Goal: Task Accomplishment & Management: Use online tool/utility

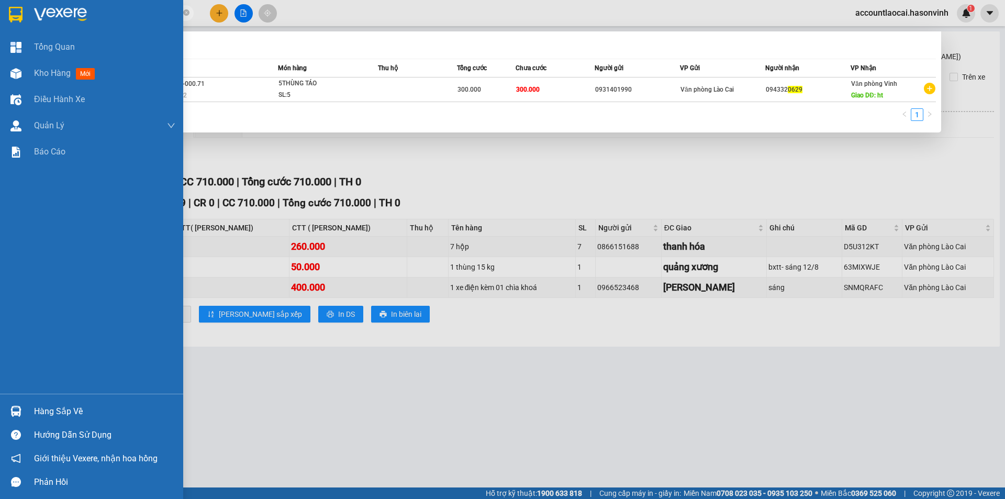
drag, startPoint x: 86, startPoint y: 8, endPoint x: 20, endPoint y: 27, distance: 68.6
click at [20, 27] on section "Kết quả tìm kiếm ( 1 ) Bộ lọc Mã ĐH Trạng thái Món hàng Thu hộ Tổng cước Chưa c…" at bounding box center [502, 249] width 1005 height 499
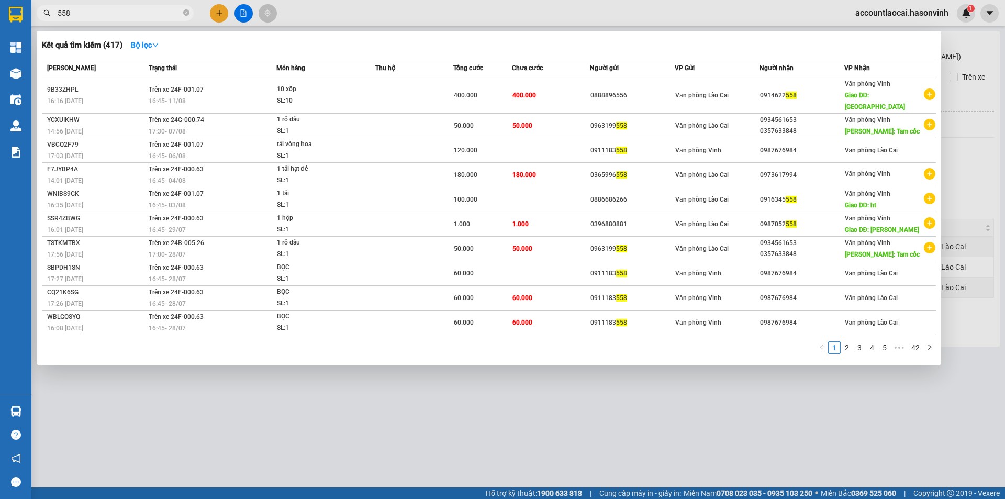
type input "558"
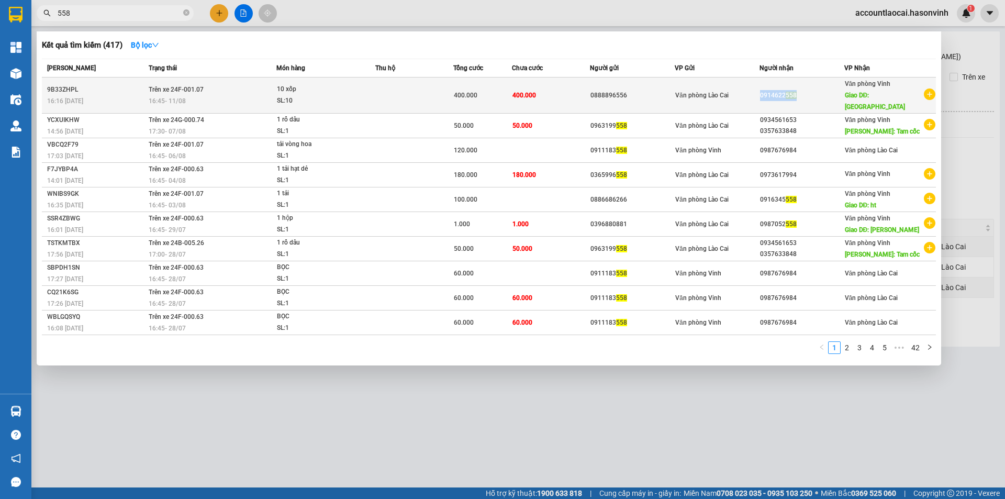
drag, startPoint x: 806, startPoint y: 87, endPoint x: 765, endPoint y: 89, distance: 41.4
click at [765, 89] on td "0914622 558" at bounding box center [801, 95] width 85 height 36
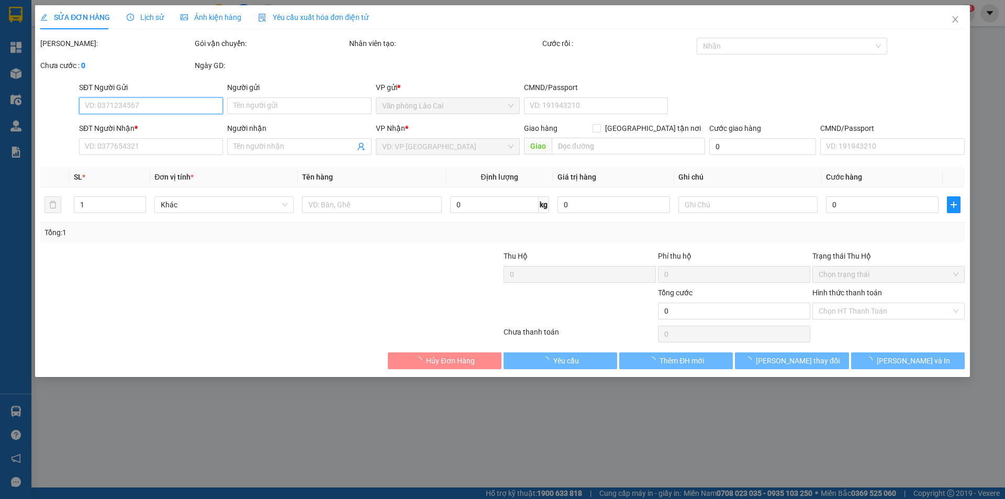
type input "0888896556"
type input "0914622558"
type input "hà tĩnh"
type input "400.000"
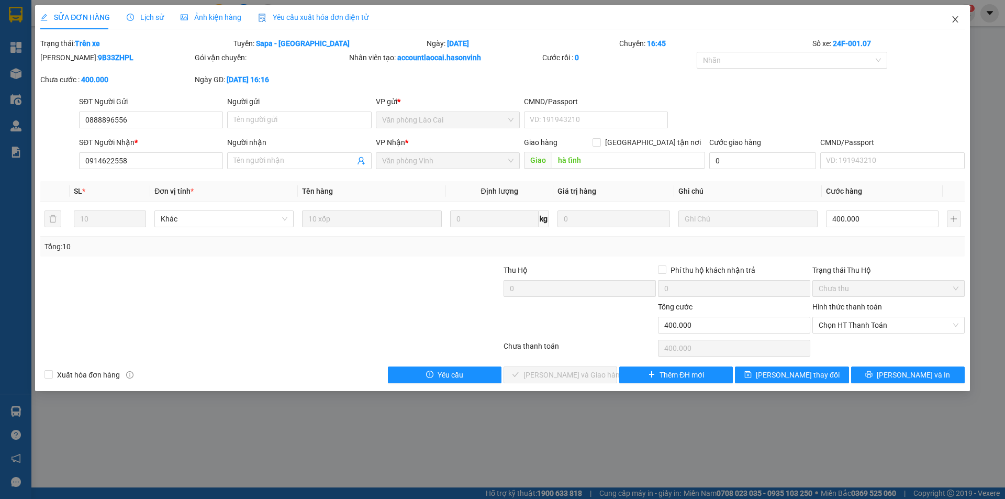
click at [958, 19] on icon "close" at bounding box center [955, 19] width 8 height 8
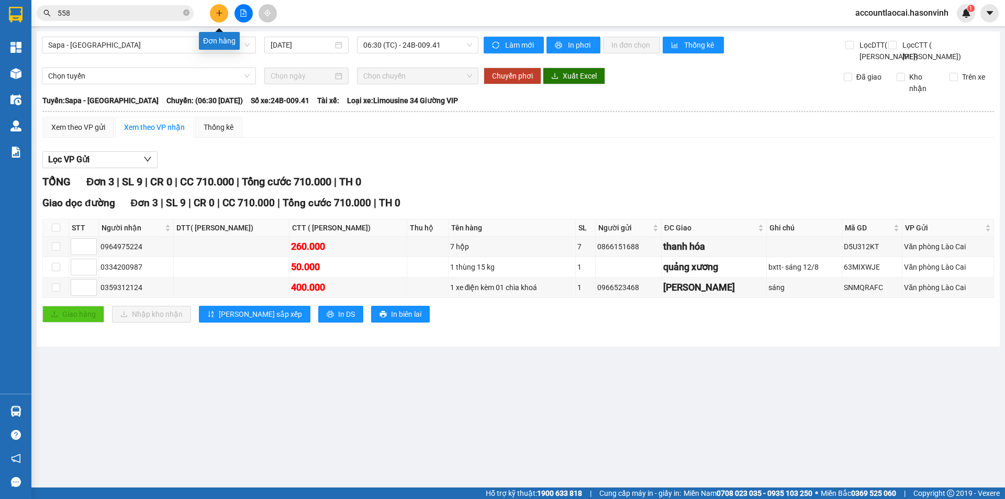
click at [217, 14] on icon "plus" at bounding box center [219, 12] width 7 height 7
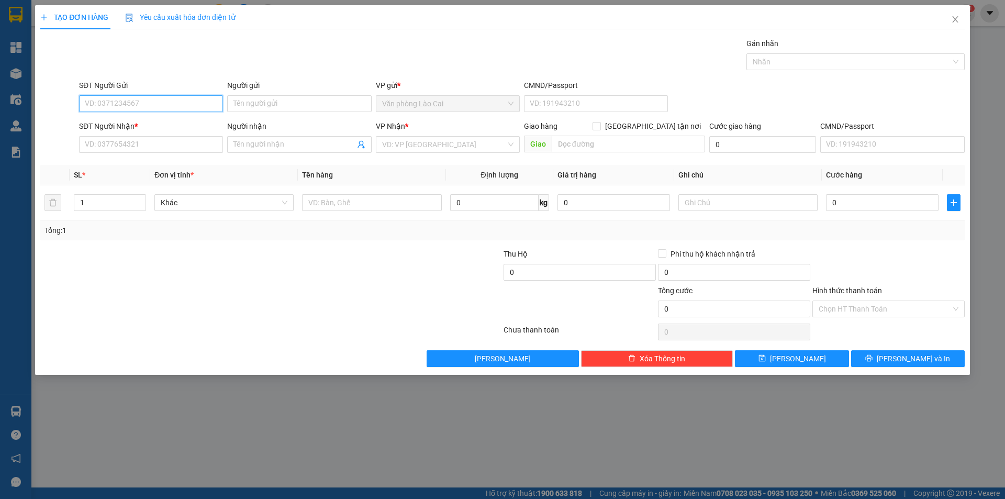
click at [169, 103] on input "SĐT Người Gửi" at bounding box center [151, 103] width 144 height 17
type input "0394688886"
click at [125, 146] on input "SĐT Người Nhận *" at bounding box center [151, 144] width 144 height 17
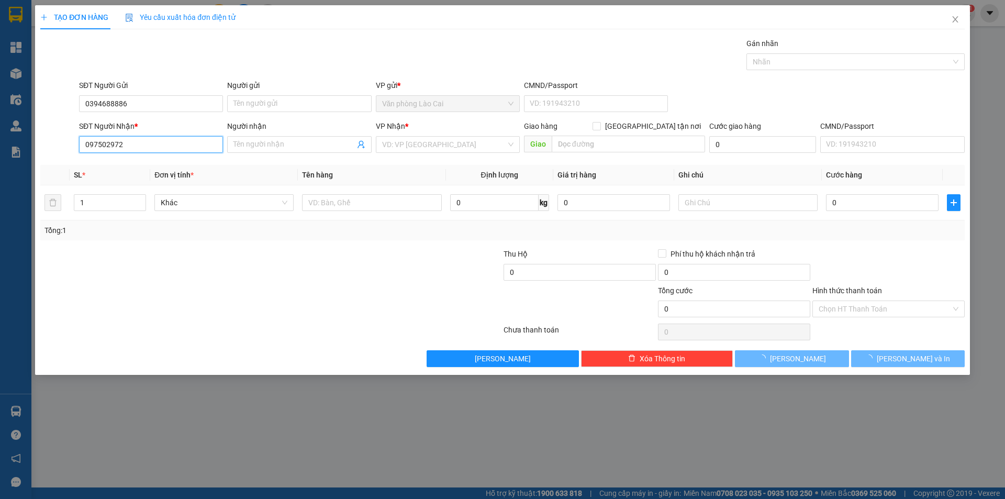
type input "0975029729"
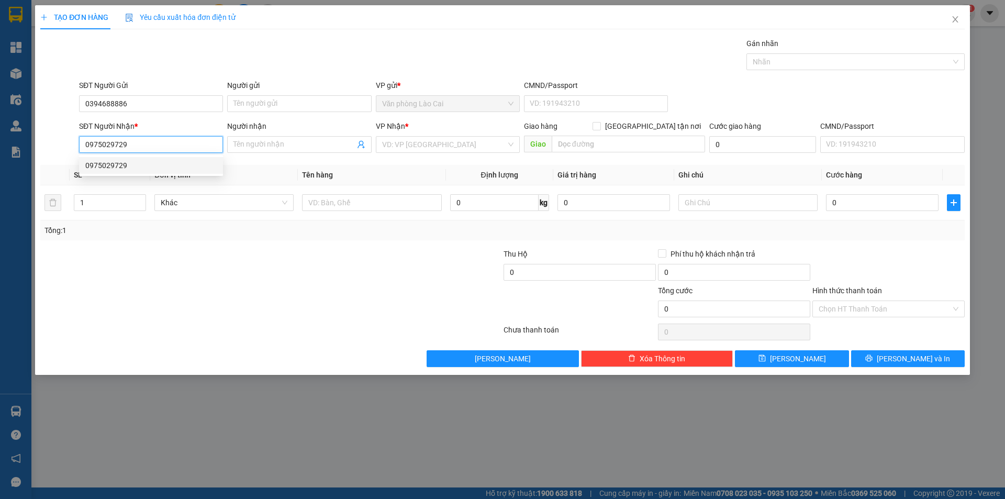
click at [156, 162] on div "0975029729" at bounding box center [150, 166] width 131 height 12
type input "Ngã 3 Yên Lý Diễn Châu"
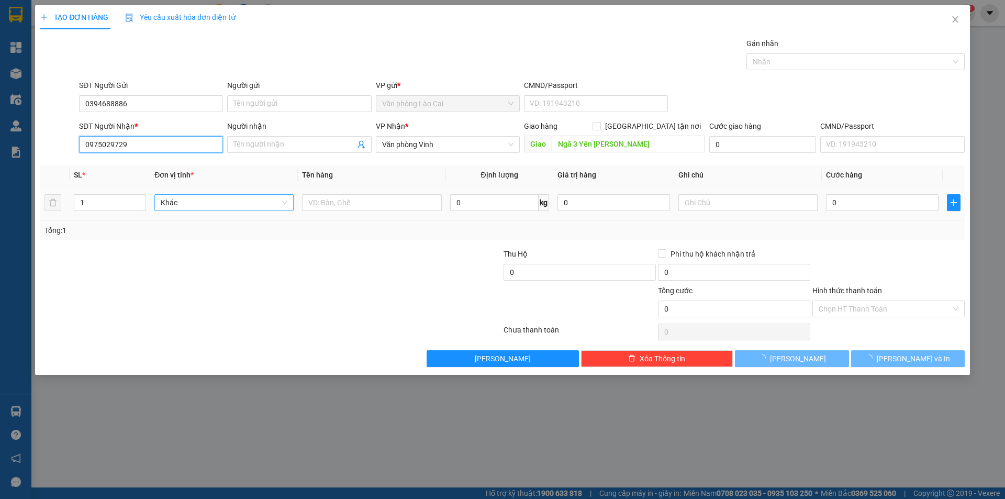
type input "50.000"
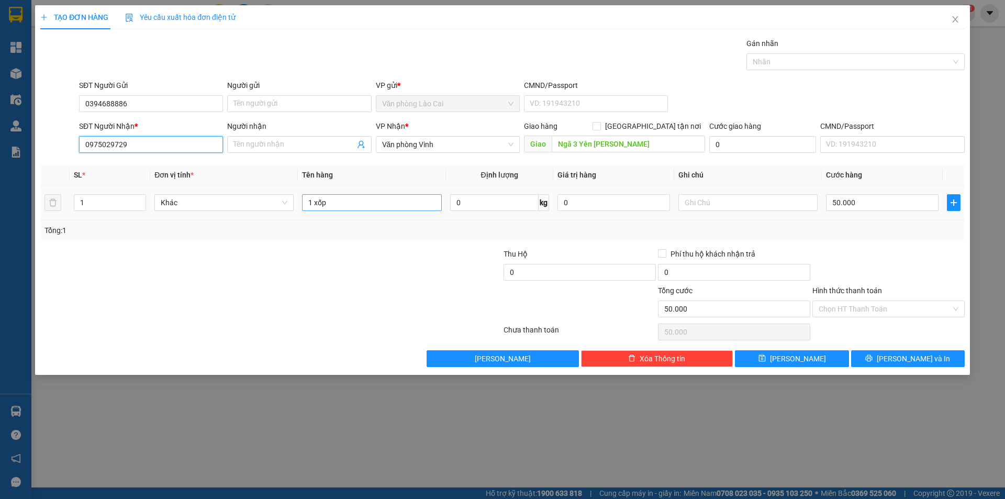
type input "0975029729"
click at [335, 203] on input "1 xốp" at bounding box center [371, 202] width 139 height 17
click at [872, 358] on icon "printer" at bounding box center [869, 358] width 7 height 7
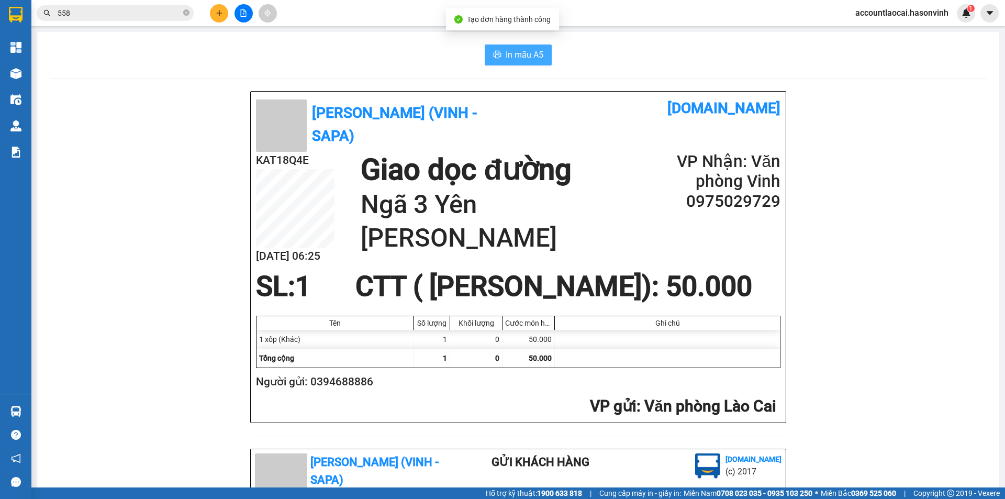
click at [522, 48] on button "In mẫu A5" at bounding box center [518, 54] width 67 height 21
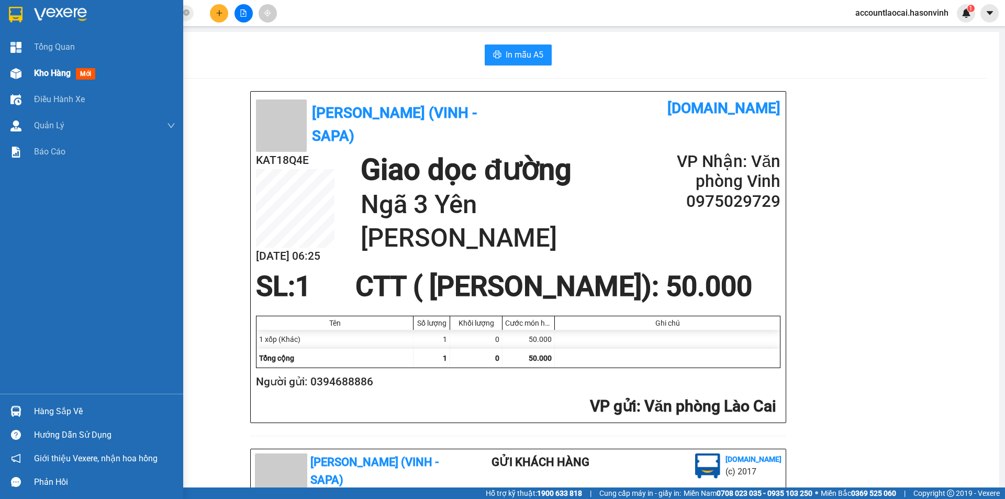
click at [37, 75] on span "Kho hàng" at bounding box center [52, 73] width 37 height 10
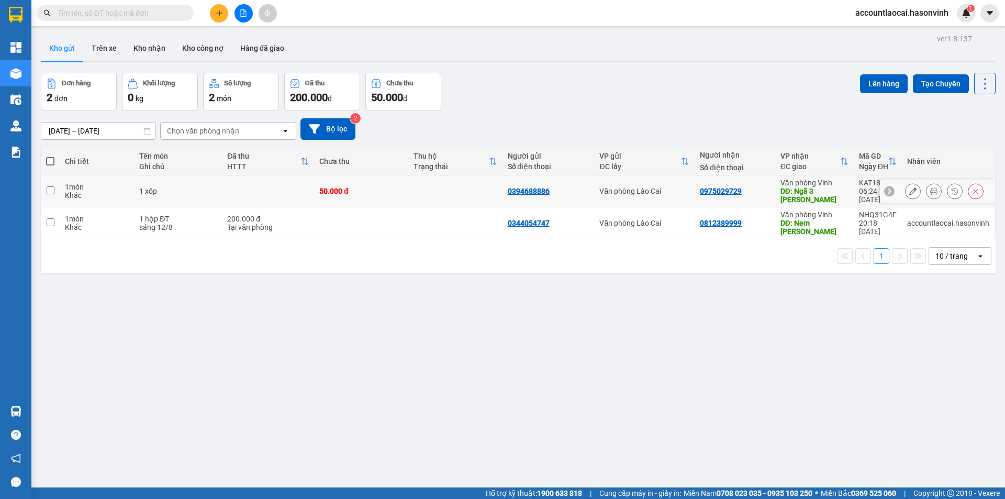
click at [52, 183] on td at bounding box center [50, 191] width 19 height 32
checkbox input "true"
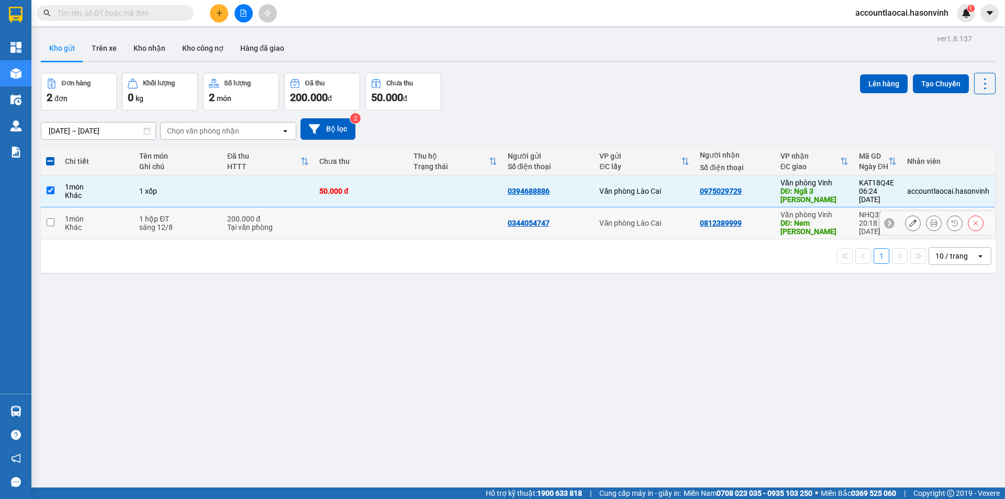
click at [52, 222] on input "checkbox" at bounding box center [51, 222] width 8 height 8
checkbox input "true"
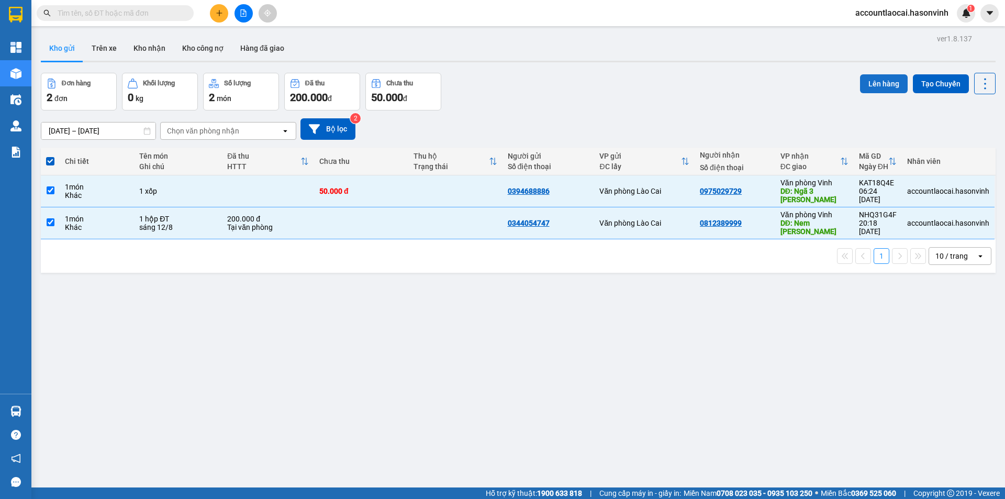
click at [860, 82] on button "Lên hàng" at bounding box center [884, 83] width 48 height 19
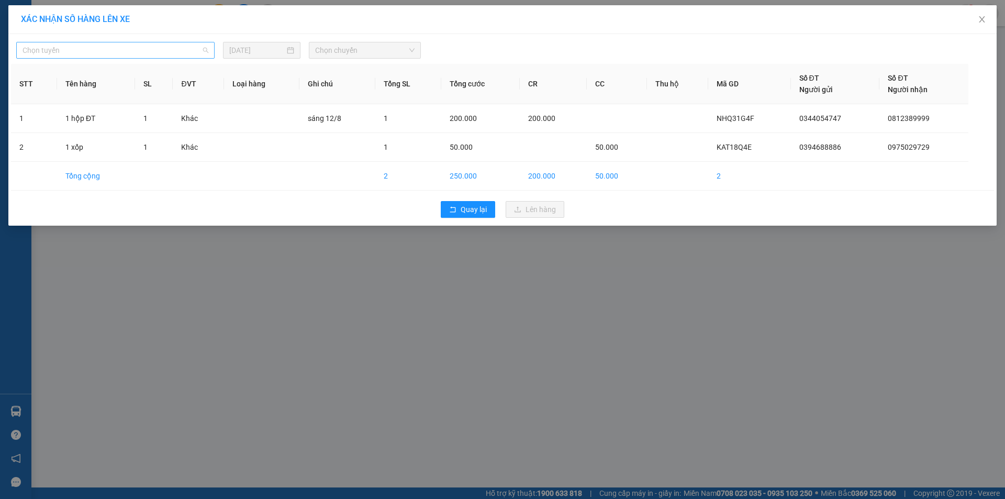
click at [131, 50] on span "Chọn tuyến" at bounding box center [116, 50] width 186 height 16
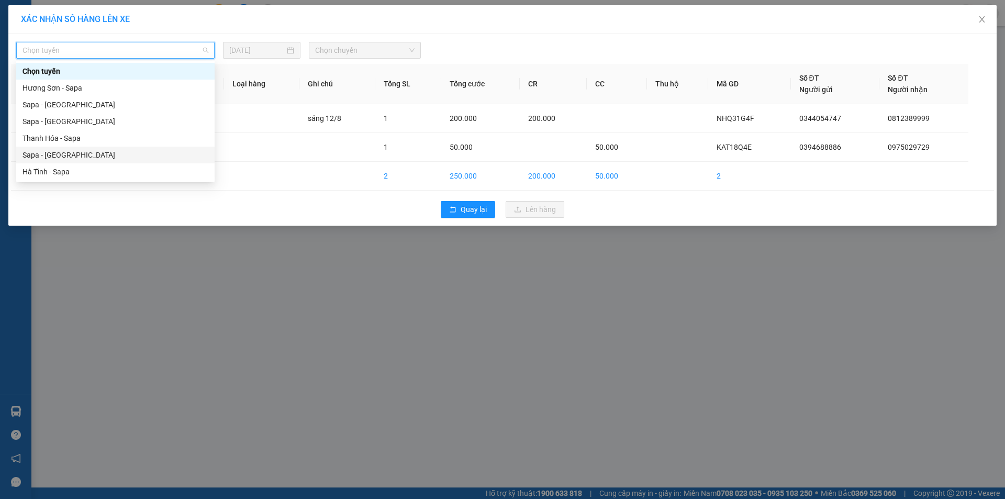
click at [56, 154] on div "Sapa - [GEOGRAPHIC_DATA]" at bounding box center [116, 155] width 186 height 12
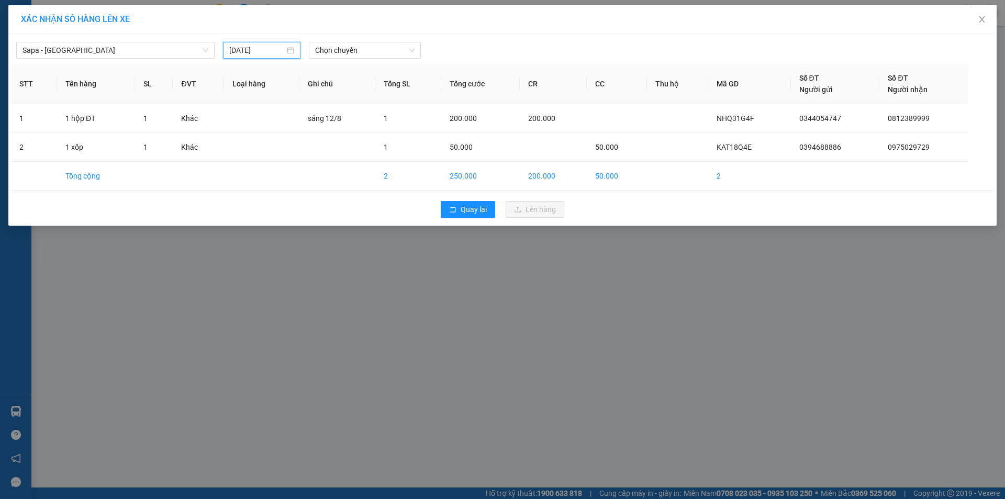
click at [249, 53] on input "[DATE]" at bounding box center [256, 50] width 55 height 12
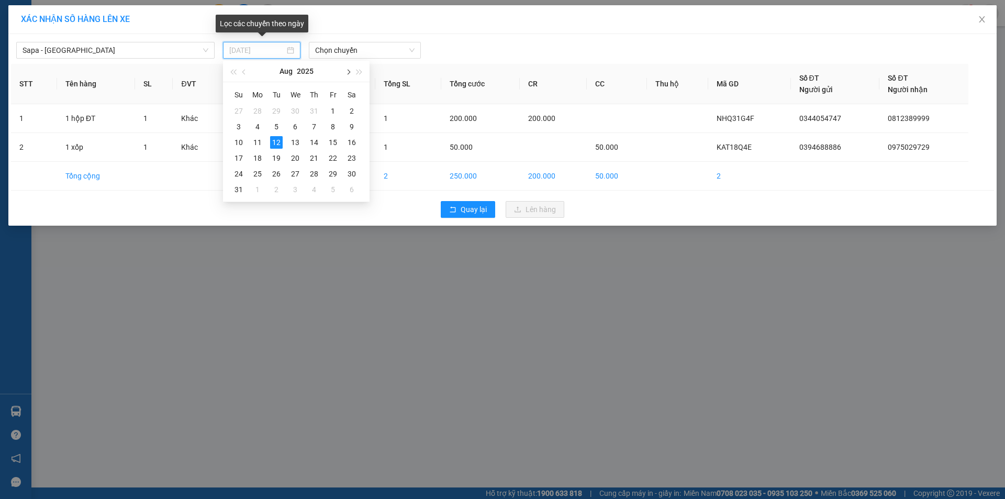
type input "[DATE]"
click at [344, 50] on span "Chọn chuyến" at bounding box center [364, 50] width 99 height 16
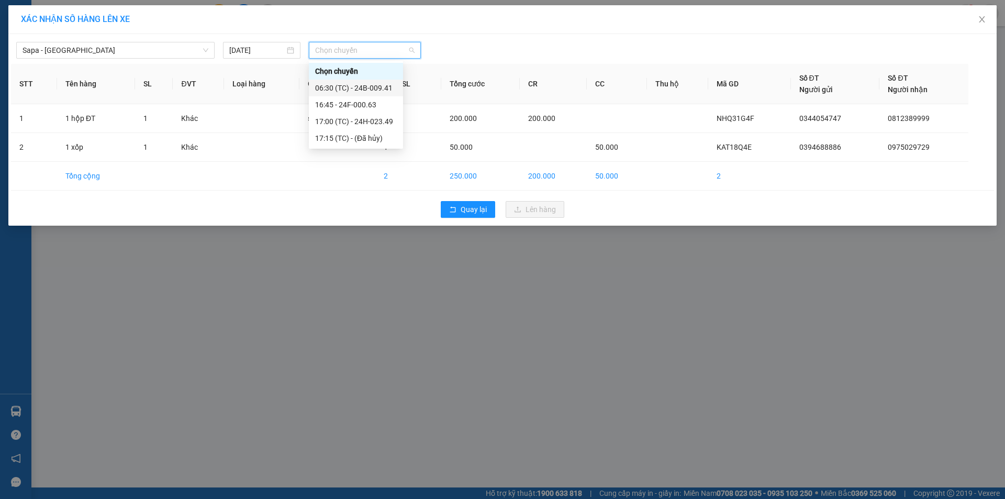
click at [353, 83] on div "06:30 (TC) - 24B-009.41" at bounding box center [356, 88] width 82 height 12
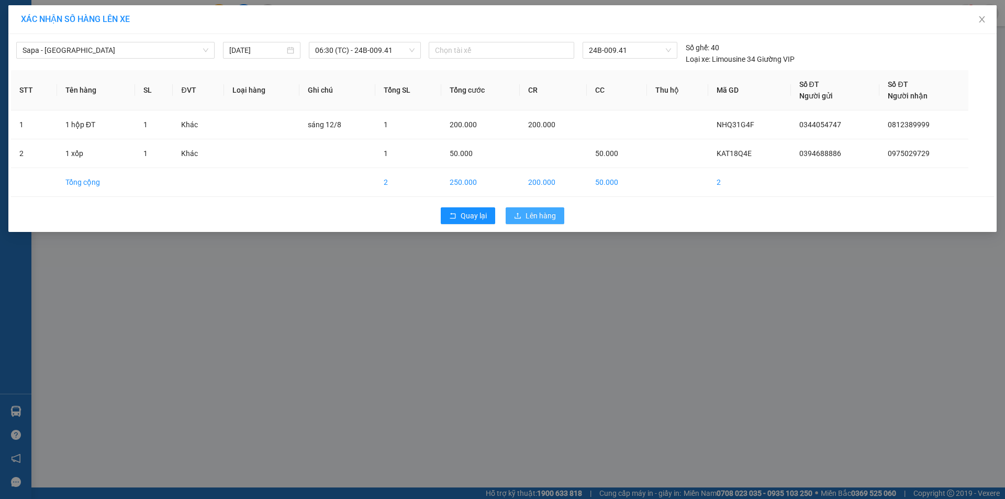
click at [545, 212] on span "Lên hàng" at bounding box center [540, 216] width 30 height 12
